Goal: Task Accomplishment & Management: Complete application form

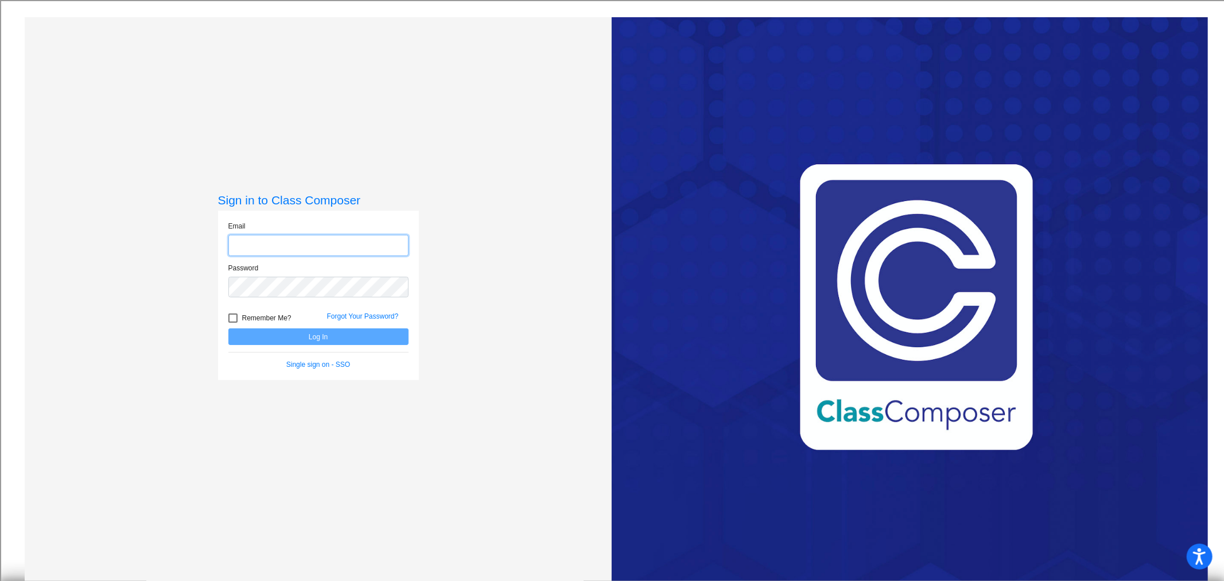
type input "[EMAIL_ADDRESS][DOMAIN_NAME]"
click at [331, 343] on button "Log In" at bounding box center [318, 336] width 180 height 17
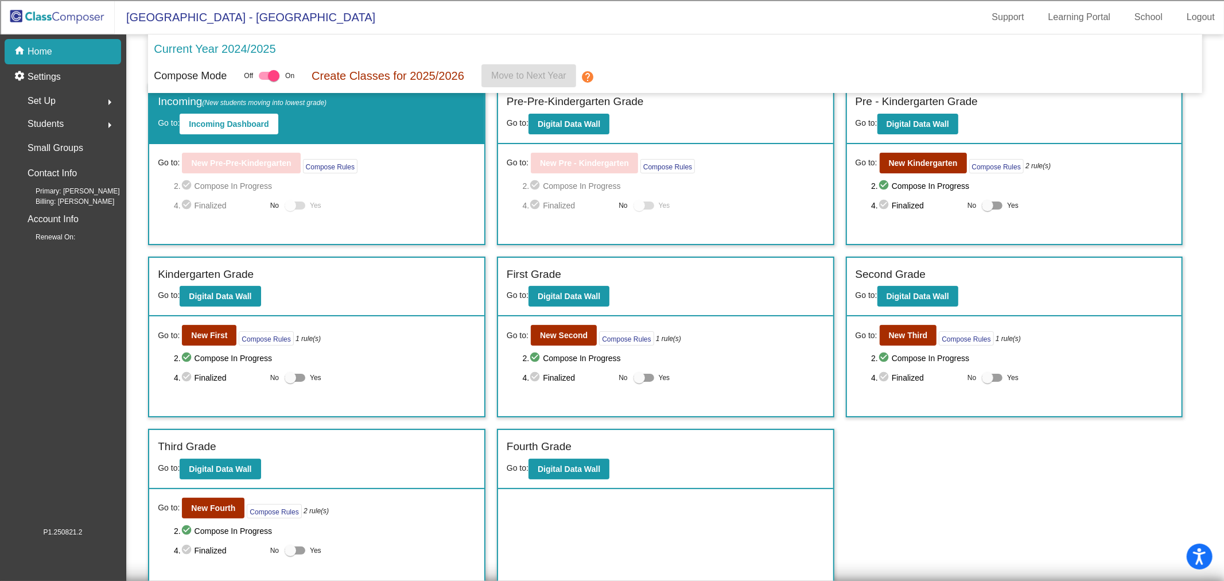
scroll to position [21, 0]
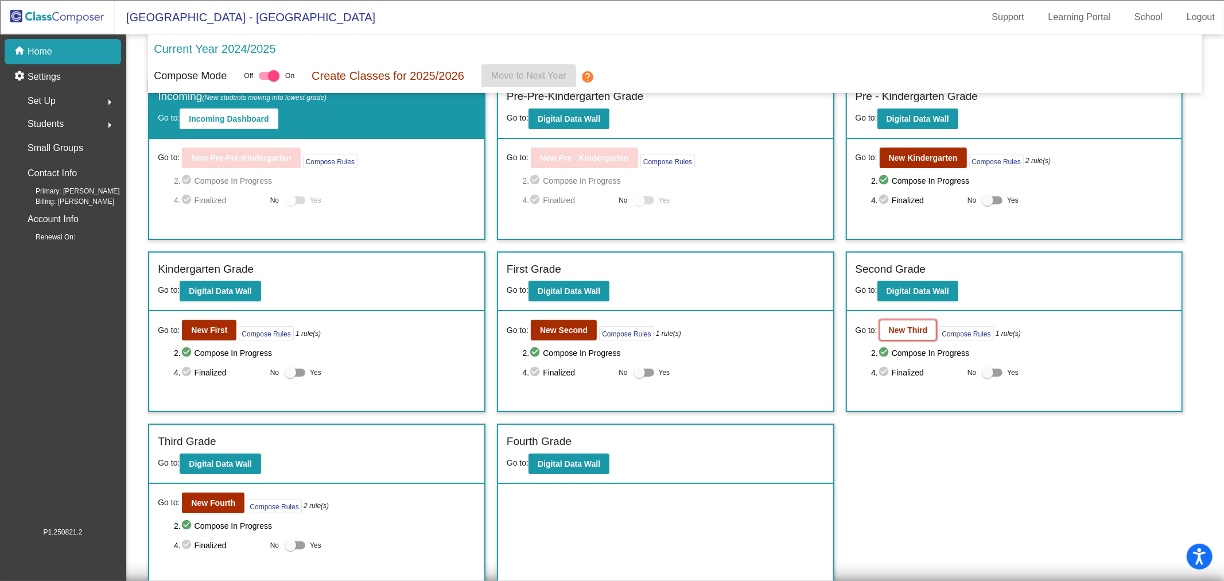
click at [900, 328] on b "New Third" at bounding box center [908, 329] width 39 height 9
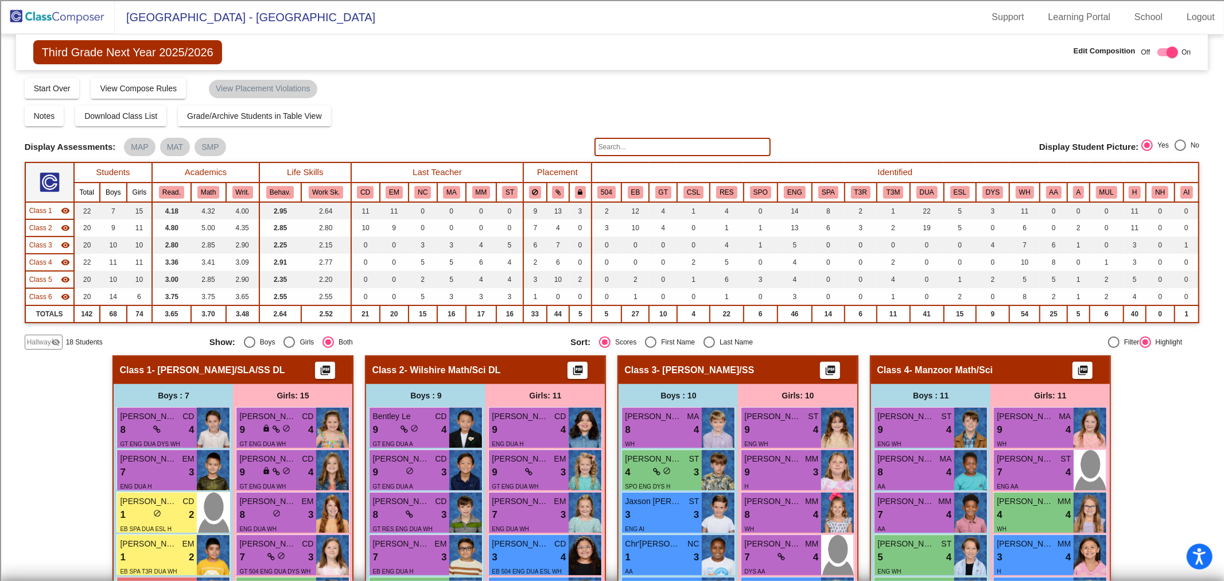
click at [38, 207] on span "Class 1" at bounding box center [40, 210] width 23 height 10
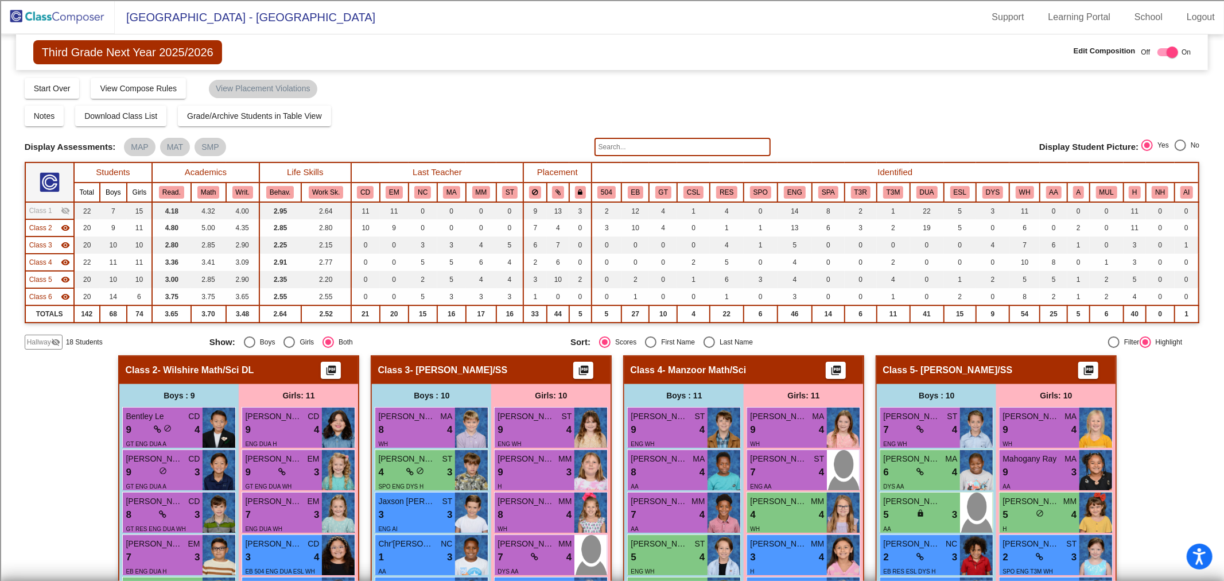
click at [39, 228] on span "Class 2" at bounding box center [40, 228] width 23 height 10
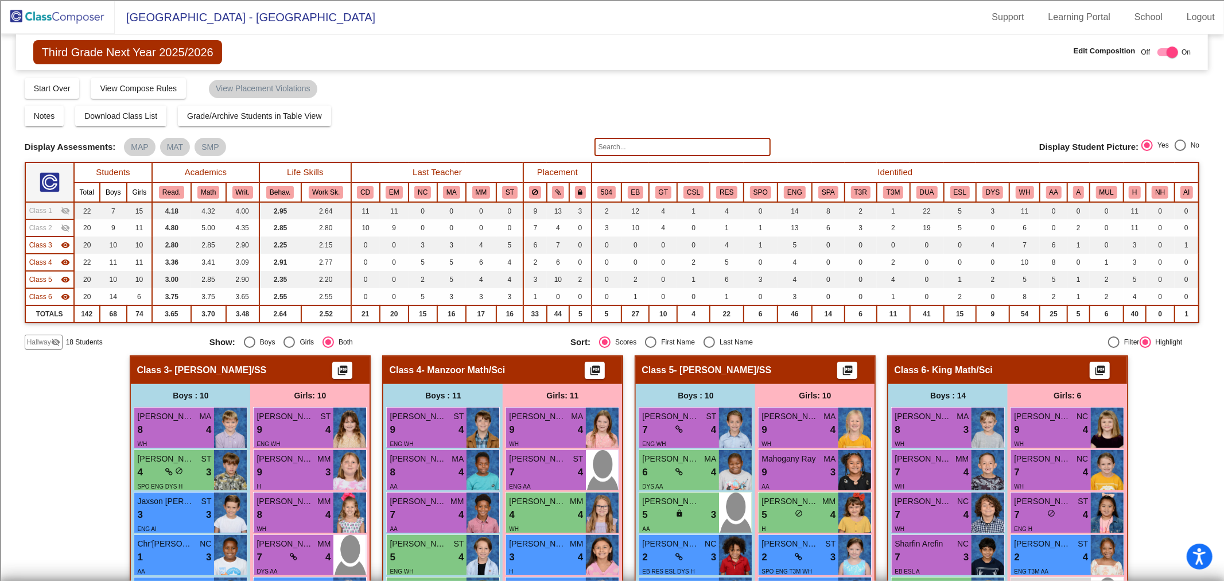
click at [41, 246] on span "Class 3" at bounding box center [40, 245] width 23 height 10
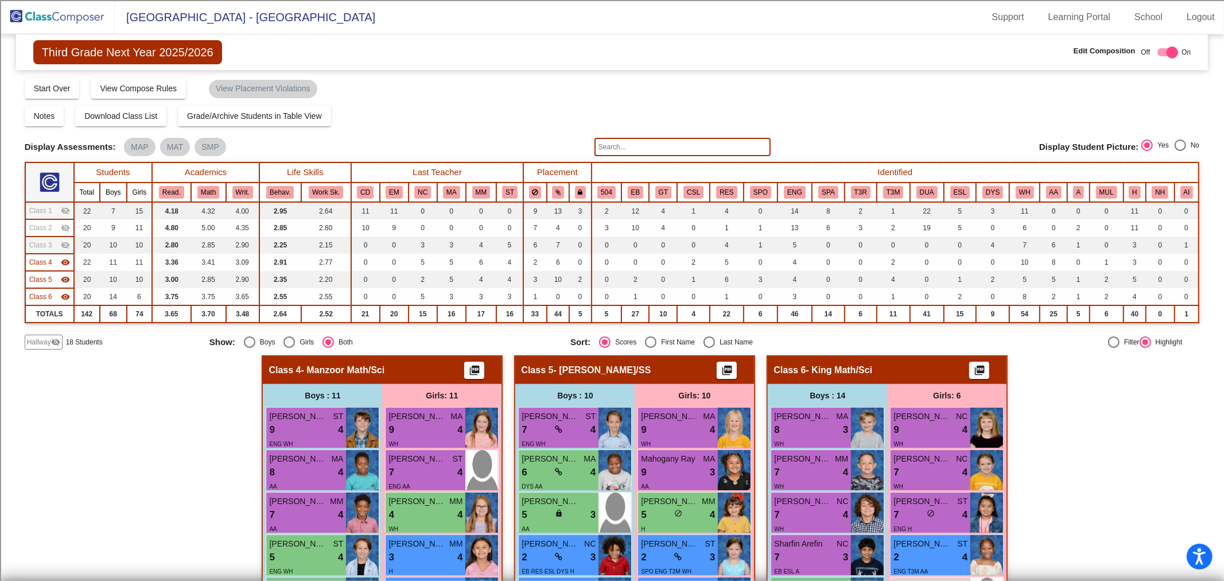
click at [37, 264] on span "Class 4" at bounding box center [40, 262] width 23 height 10
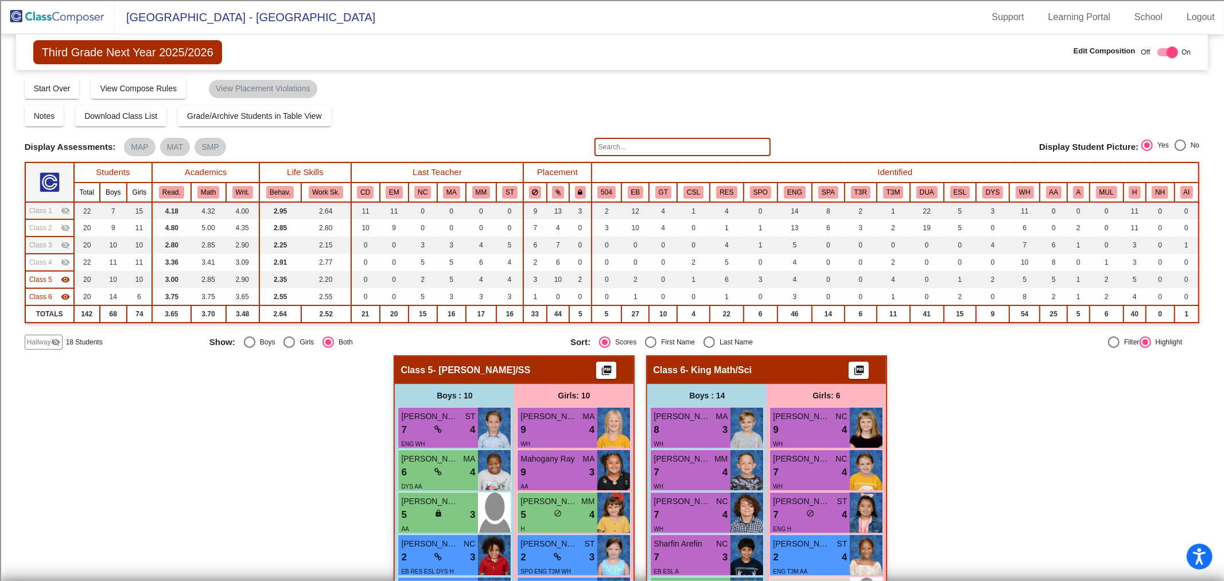
click at [42, 337] on span "Hallway" at bounding box center [39, 342] width 24 height 10
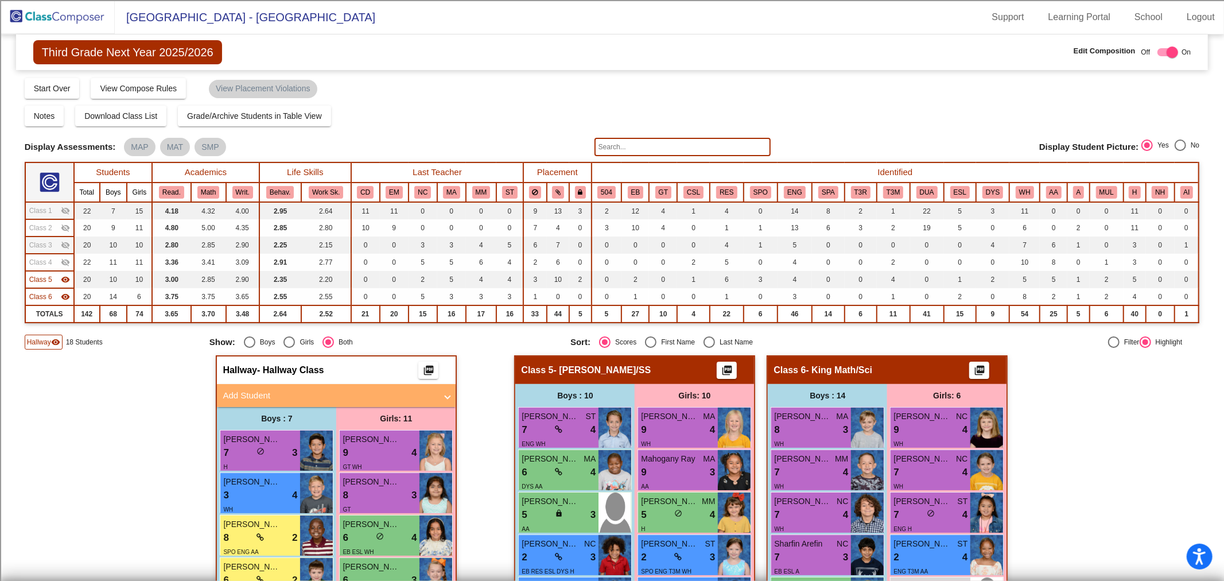
click at [318, 389] on mat-panel-title "Add Student" at bounding box center [330, 395] width 214 height 13
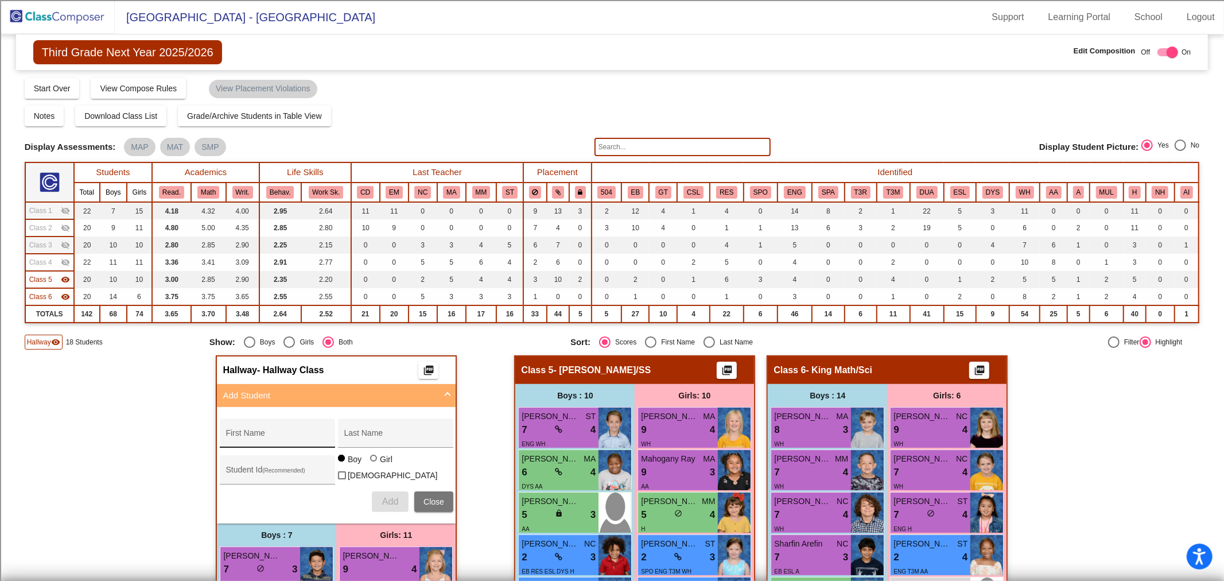
click at [274, 443] on div "First Name" at bounding box center [277, 437] width 103 height 24
type input "[DEMOGRAPHIC_DATA]"
type input "h"
type input "[PERSON_NAME]"
type input "100073650"
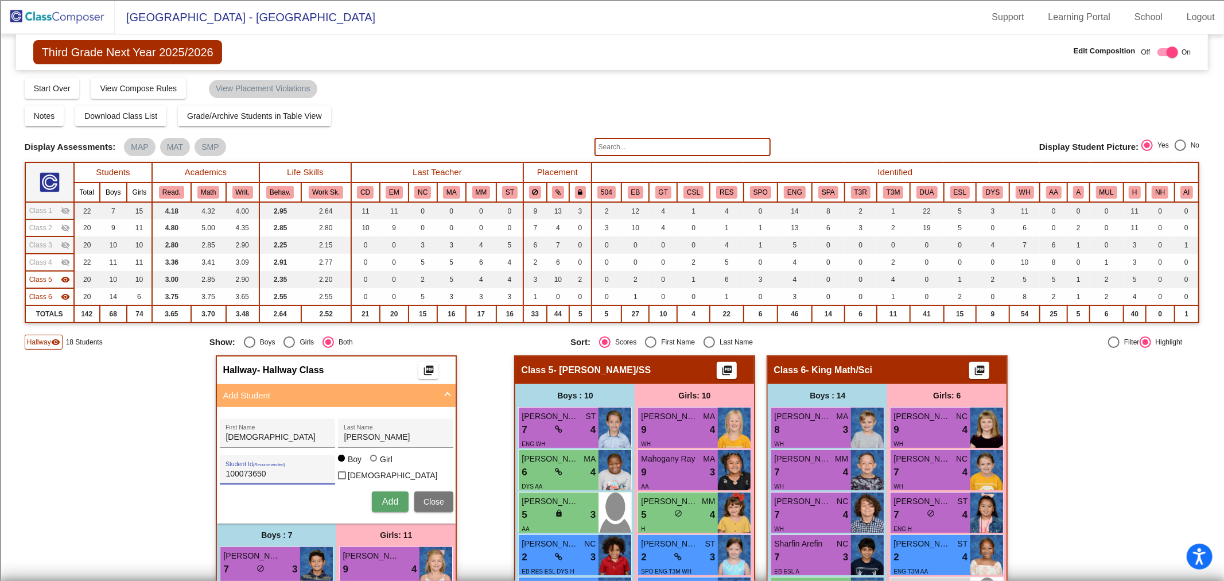
click at [385, 501] on span "Add" at bounding box center [390, 502] width 16 height 10
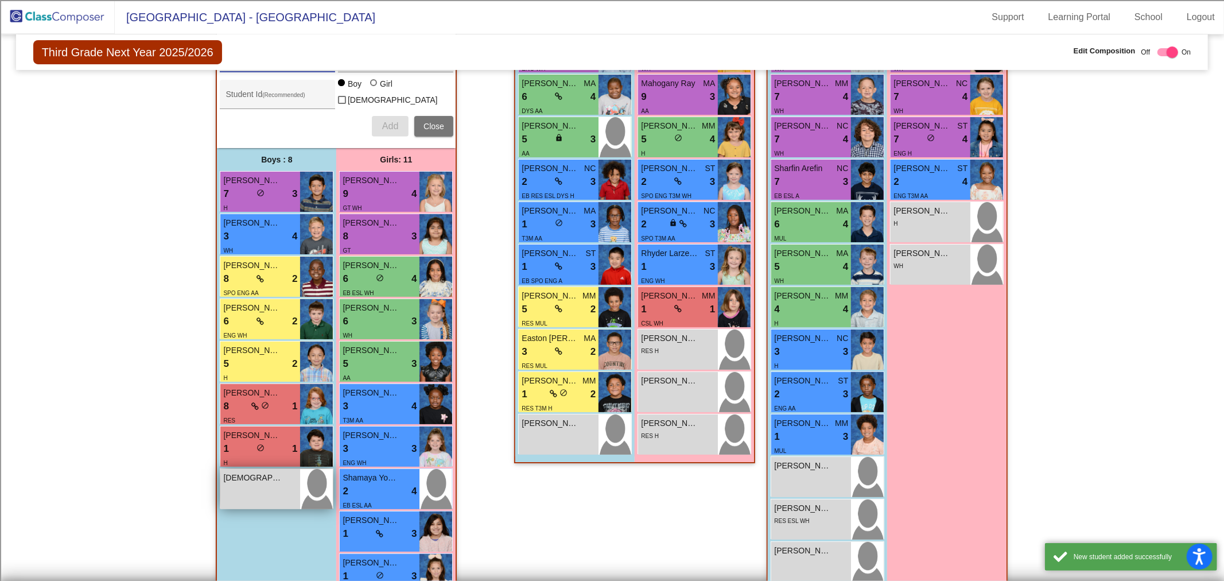
scroll to position [382, 0]
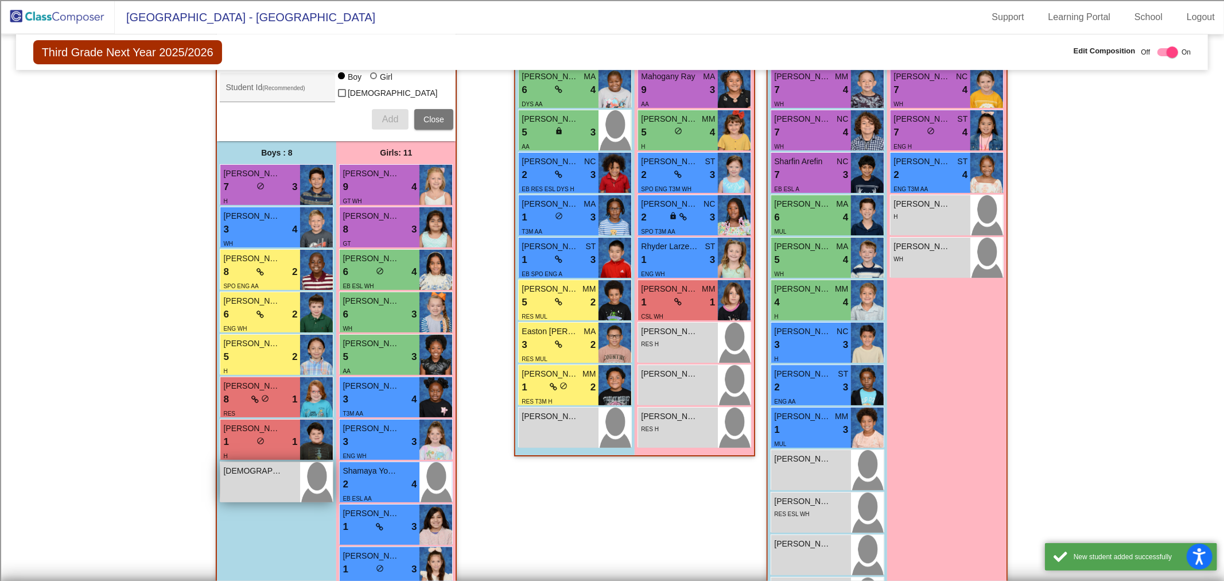
click at [255, 479] on div "[DEMOGRAPHIC_DATA][PERSON_NAME] lock do_not_disturb_alt" at bounding box center [260, 482] width 80 height 40
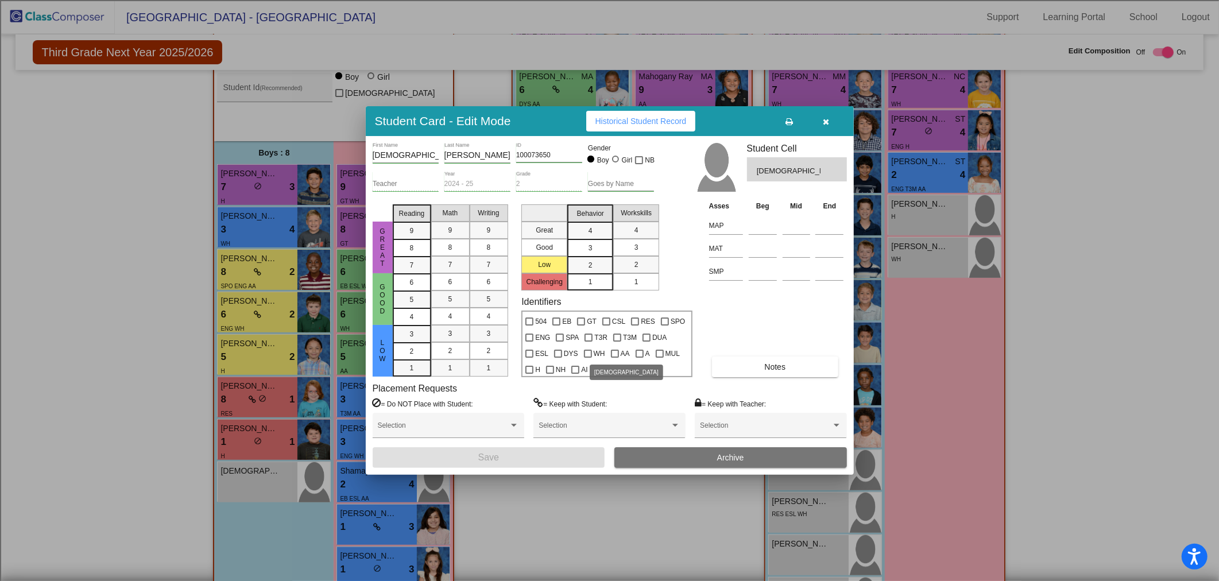
click at [613, 351] on div at bounding box center [615, 354] width 8 height 8
click at [614, 358] on input "AA" at bounding box center [614, 358] width 1 height 1
checkbox input "true"
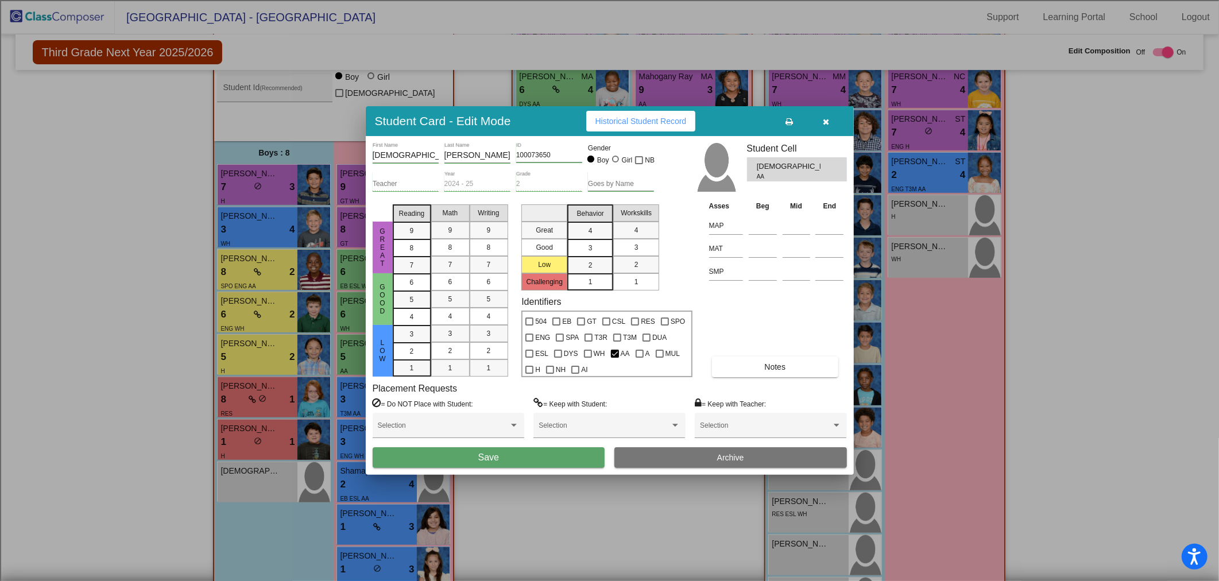
click at [519, 455] on button "Save" at bounding box center [489, 457] width 232 height 21
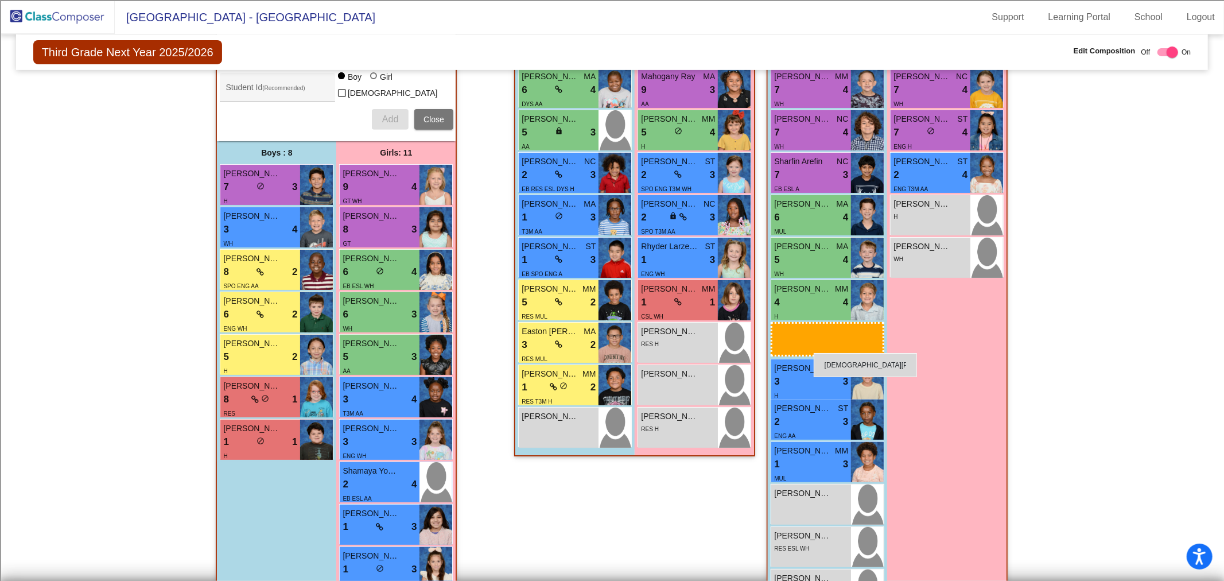
drag, startPoint x: 271, startPoint y: 473, endPoint x: 814, endPoint y: 353, distance: 556.1
